Goal: Download file/media

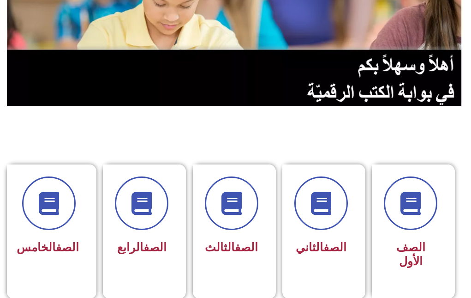
scroll to position [145, 0]
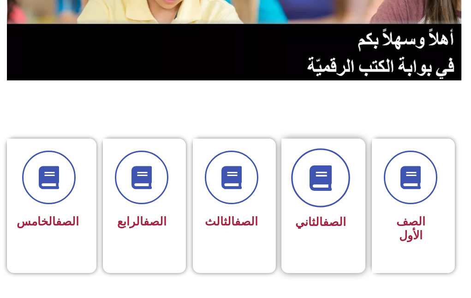
click at [333, 165] on icon at bounding box center [320, 177] width 25 height 25
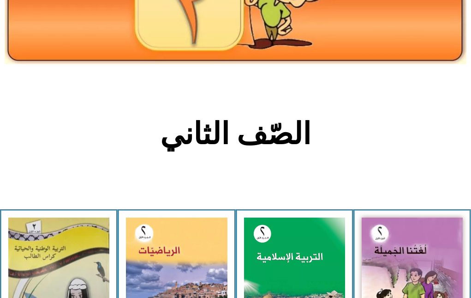
scroll to position [132, 0]
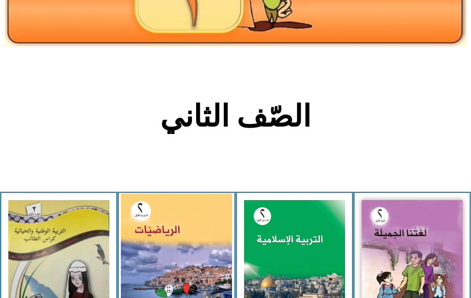
click at [192, 204] on img at bounding box center [176, 263] width 111 height 138
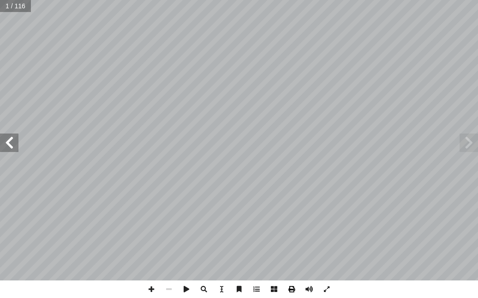
click at [292, 292] on span at bounding box center [292, 289] width 18 height 18
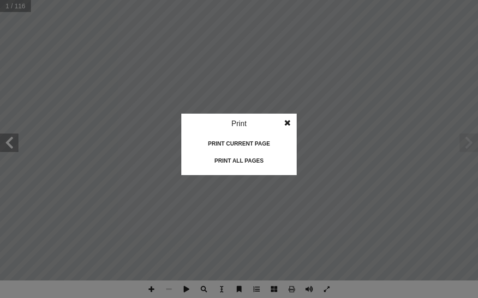
click at [264, 154] on div "Print all pages" at bounding box center [239, 160] width 92 height 15
